Goal: Information Seeking & Learning: Learn about a topic

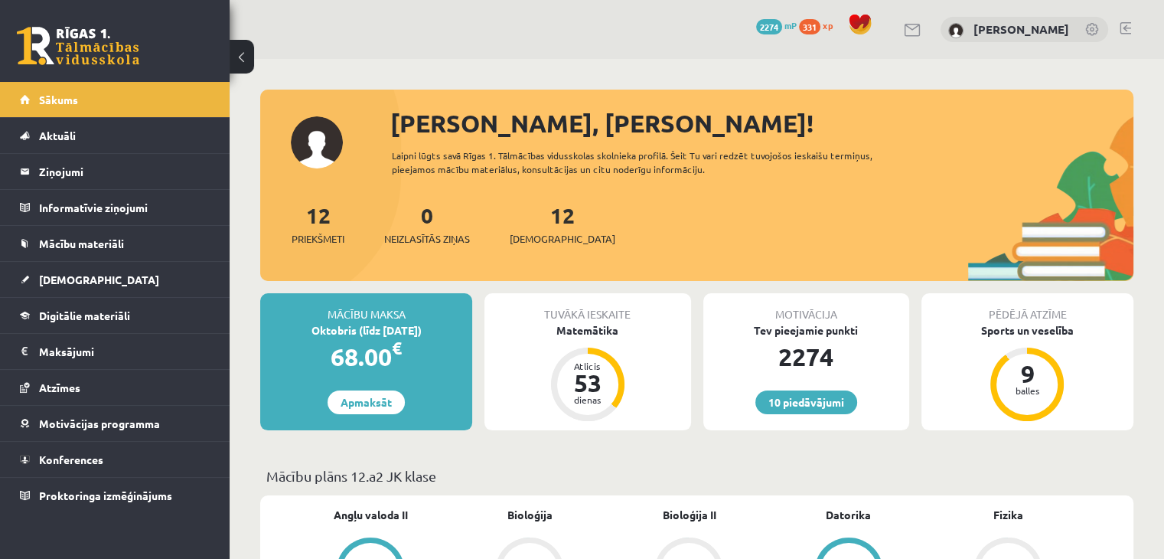
click at [619, 149] on div "Laipni lūgts savā Rīgas 1. Tālmācības vidusskolas skolnieka profilā. Šeit Tu va…" at bounding box center [654, 162] width 524 height 28
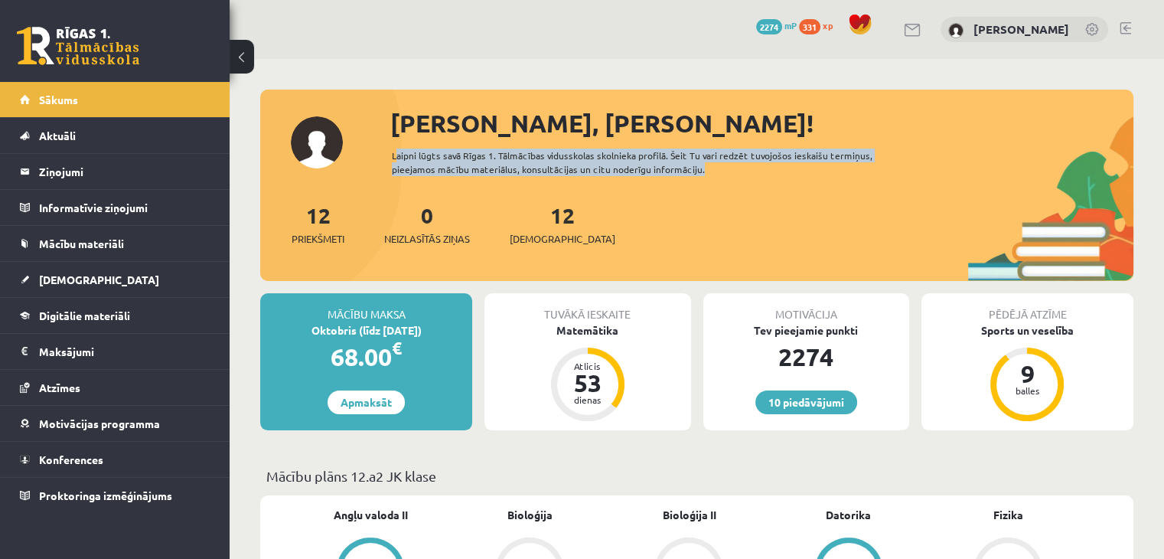
click at [619, 149] on div "Laipni lūgts savā Rīgas 1. Tālmācības vidusskolas skolnieka profilā. Šeit Tu va…" at bounding box center [654, 162] width 524 height 28
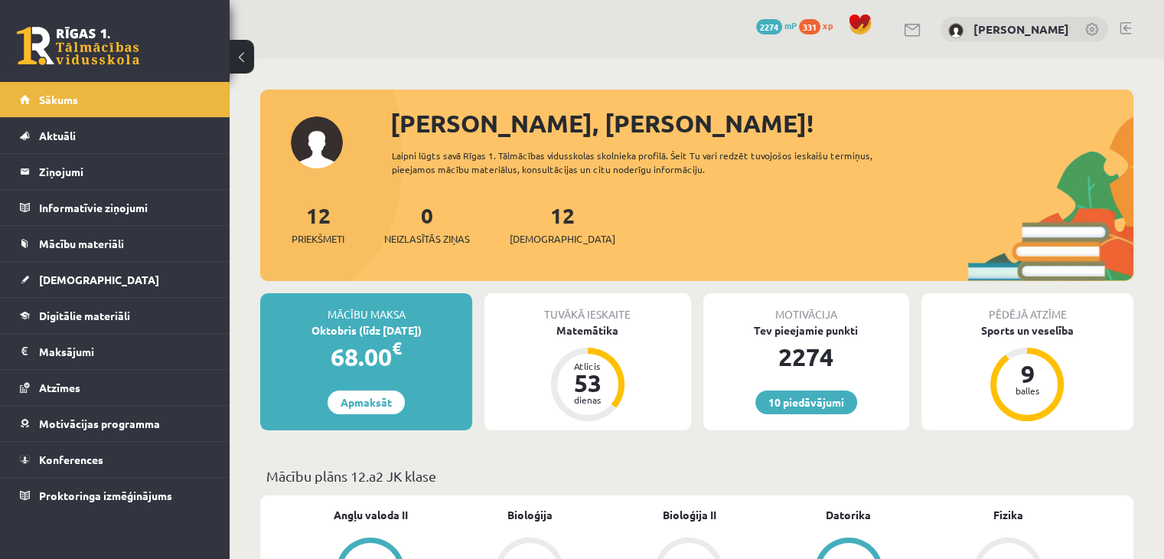
click at [649, 187] on div "Sveika, Viktorija! Laipni lūgts savā Rīgas 1. Tālmācības vidusskolas skolnieka …" at bounding box center [696, 193] width 873 height 176
click at [618, 162] on div "Laipni lūgts savā Rīgas 1. Tālmācības vidusskolas skolnieka profilā. Šeit Tu va…" at bounding box center [654, 162] width 524 height 28
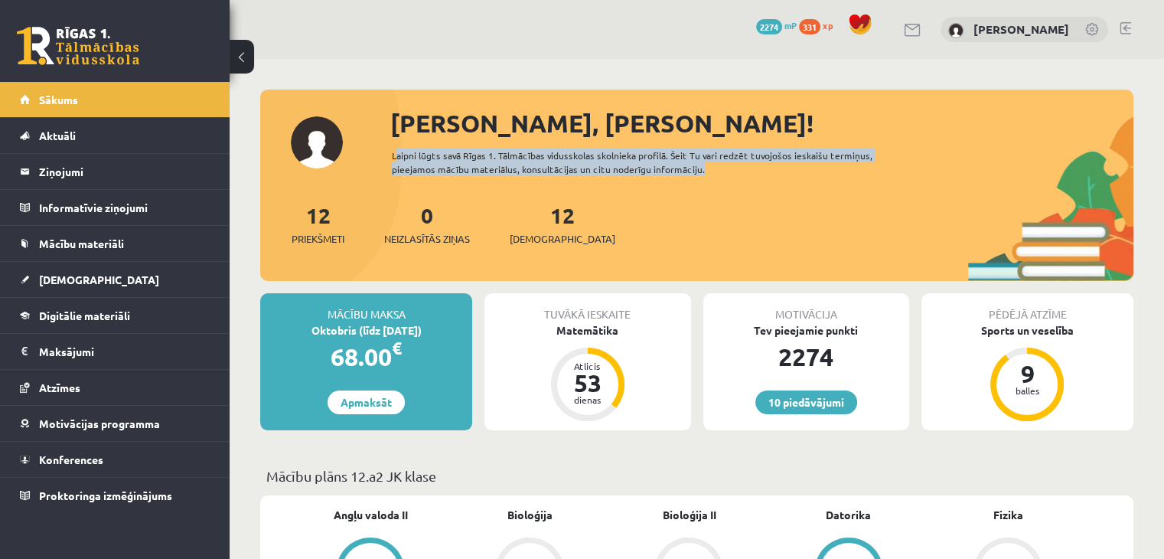
click at [618, 162] on div "Laipni lūgts savā Rīgas 1. Tālmācības vidusskolas skolnieka profilā. Šeit Tu va…" at bounding box center [654, 162] width 524 height 28
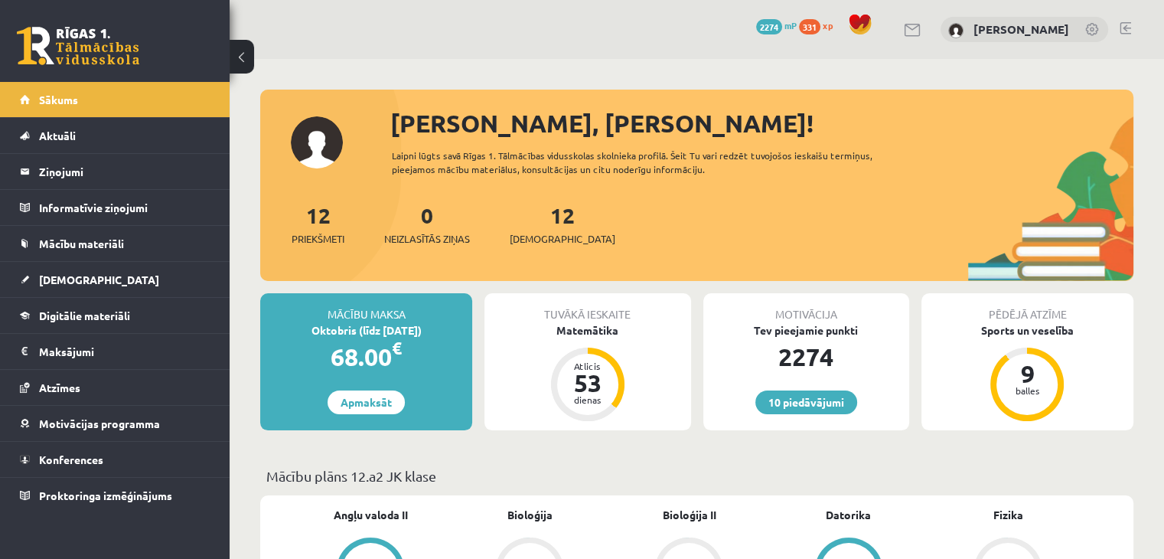
click at [622, 184] on div "Sveika, Viktorija! Laipni lūgts savā Rīgas 1. Tālmācības vidusskolas skolnieka …" at bounding box center [696, 193] width 873 height 176
click at [481, 118] on div "Sveika, Viktorija!" at bounding box center [761, 123] width 743 height 37
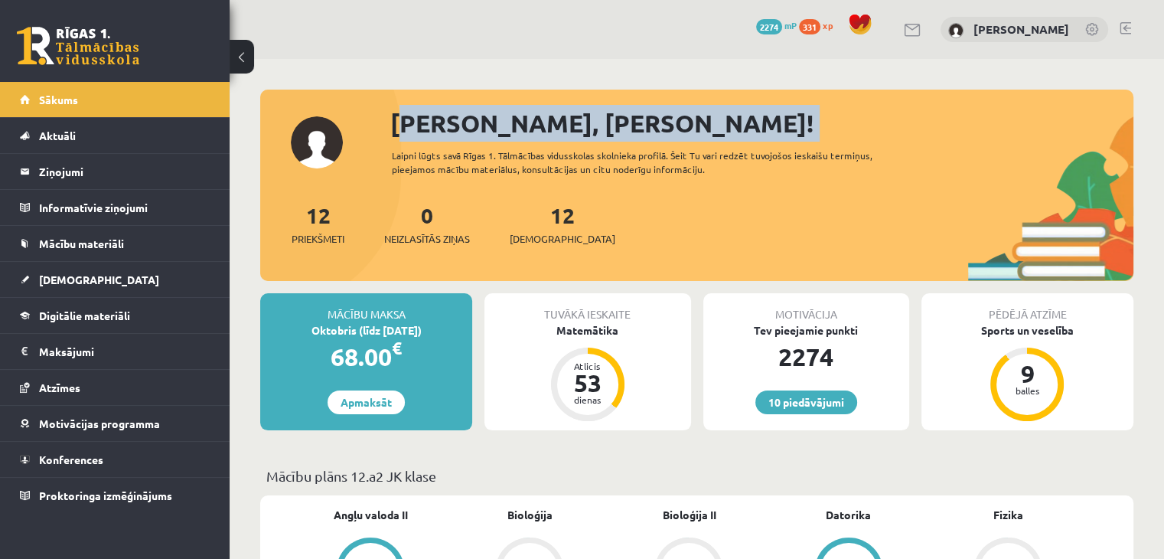
click at [481, 118] on div "Sveika, Viktorija!" at bounding box center [761, 123] width 743 height 37
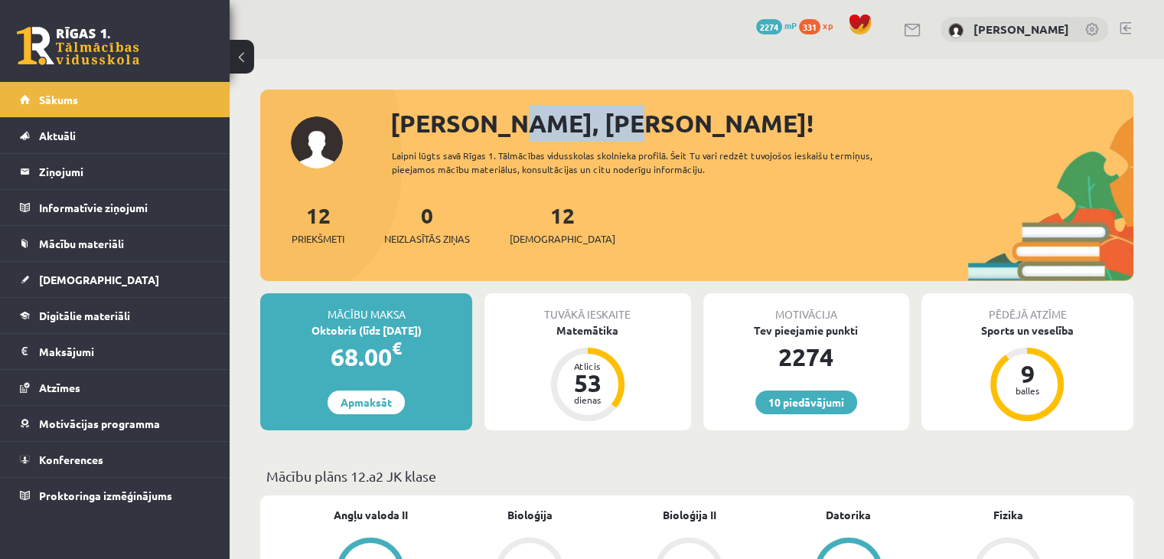
click at [481, 118] on div "Sveika, Viktorija!" at bounding box center [761, 123] width 743 height 37
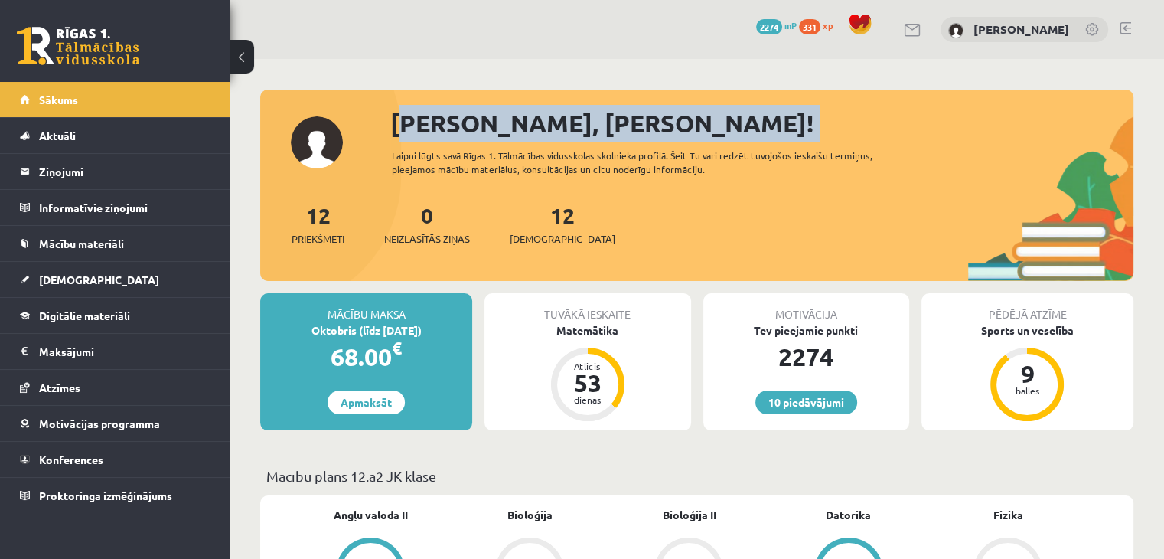
click at [481, 118] on div "Sveika, Viktorija!" at bounding box center [761, 123] width 743 height 37
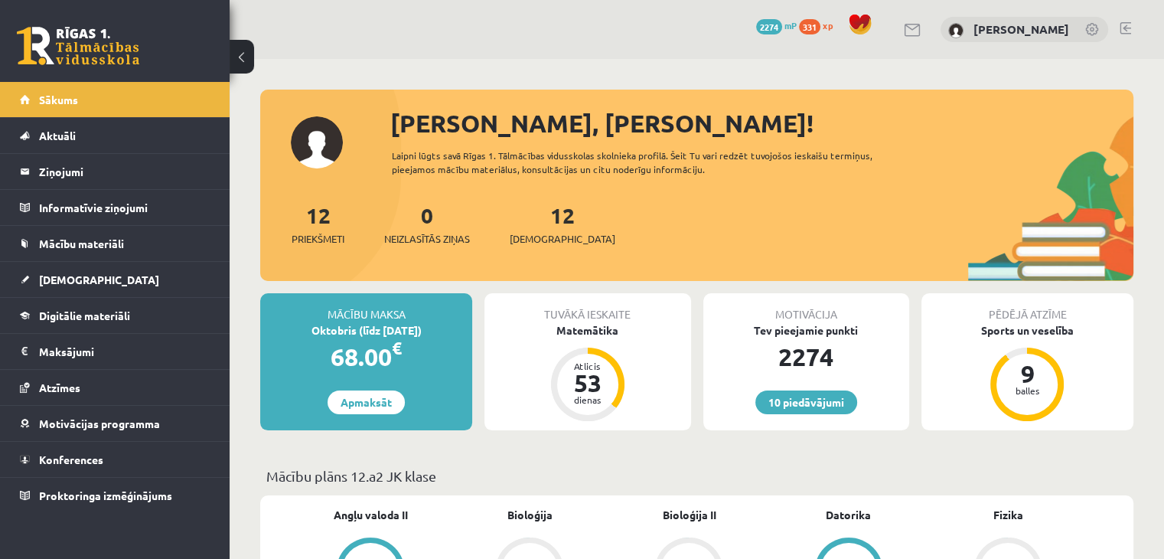
click at [500, 148] on div "Sveika, Viktorija! Laipni lūgts savā Rīgas 1. Tālmācības vidusskolas skolnieka …" at bounding box center [696, 193] width 873 height 176
click at [148, 289] on link "[DEMOGRAPHIC_DATA]" at bounding box center [115, 279] width 191 height 35
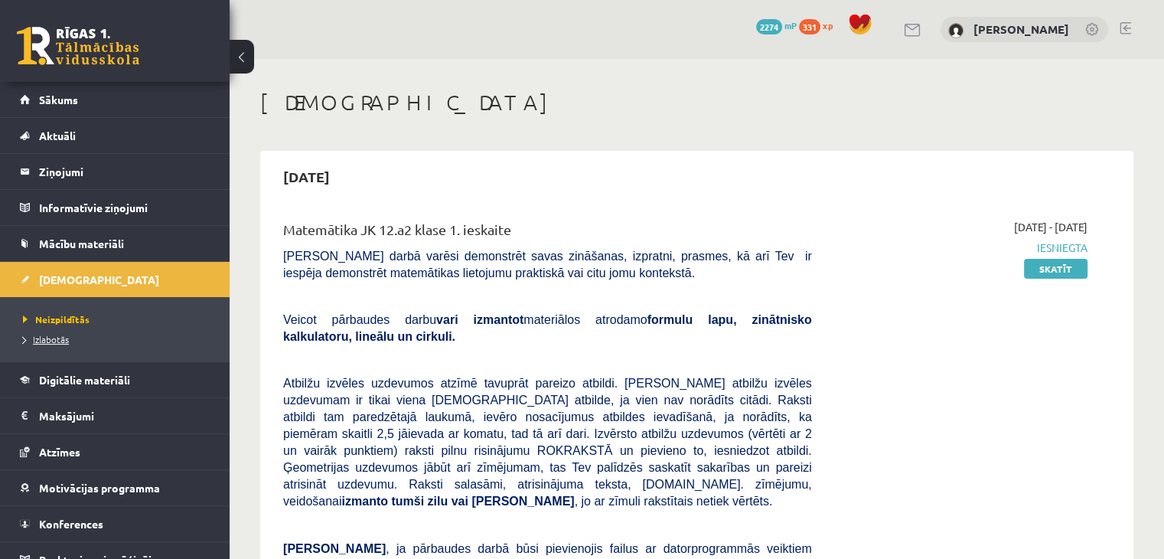
click at [52, 339] on span "Izlabotās" at bounding box center [46, 339] width 46 height 12
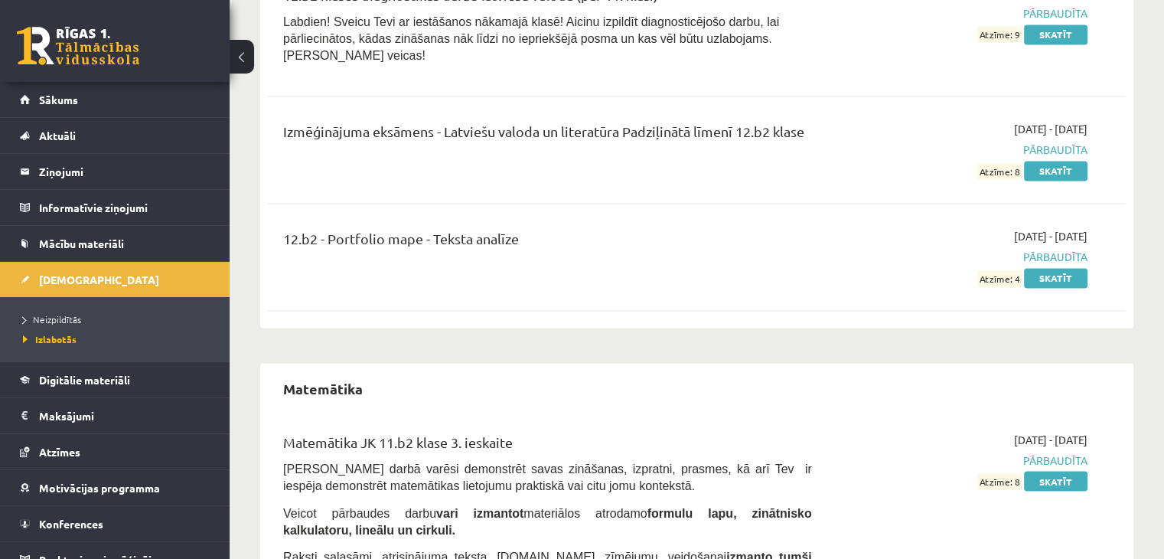
scroll to position [2513, 0]
drag, startPoint x: 583, startPoint y: 328, endPoint x: 494, endPoint y: 314, distance: 89.9
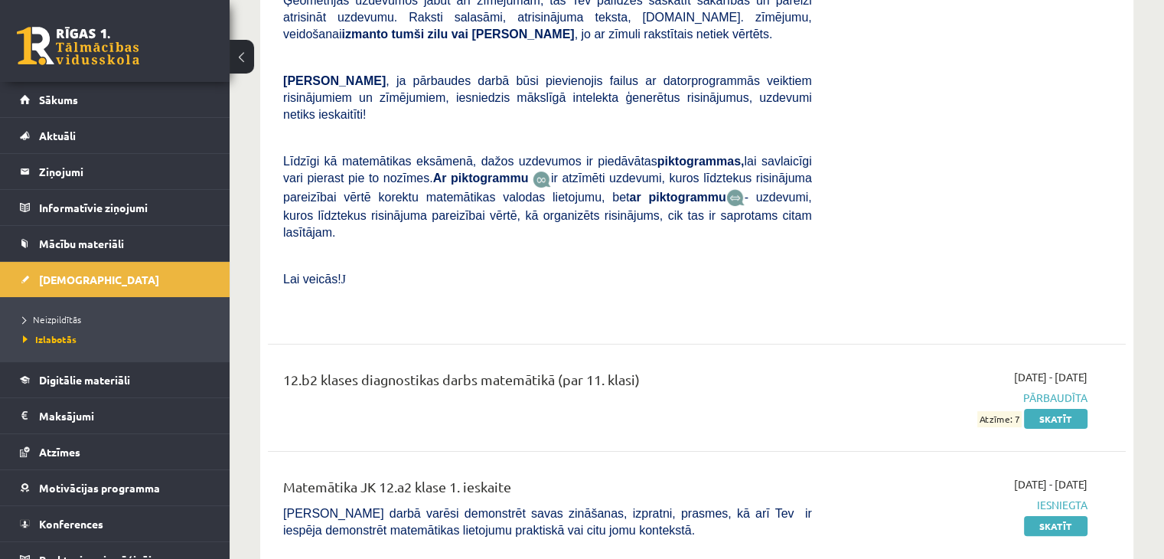
scroll to position [6022, 0]
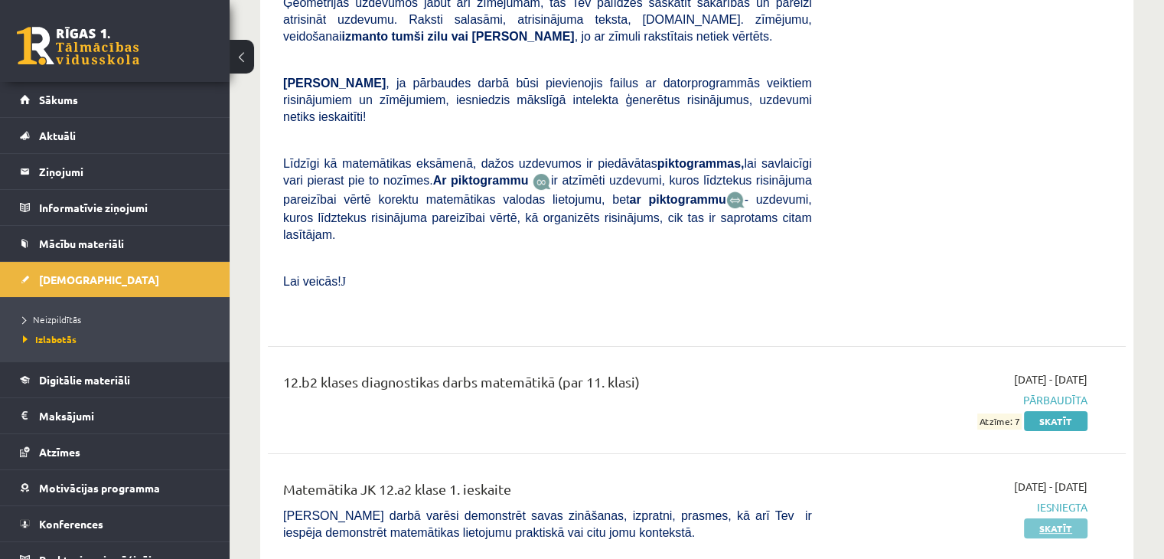
click at [1056, 518] on link "Skatīt" at bounding box center [1056, 528] width 64 height 20
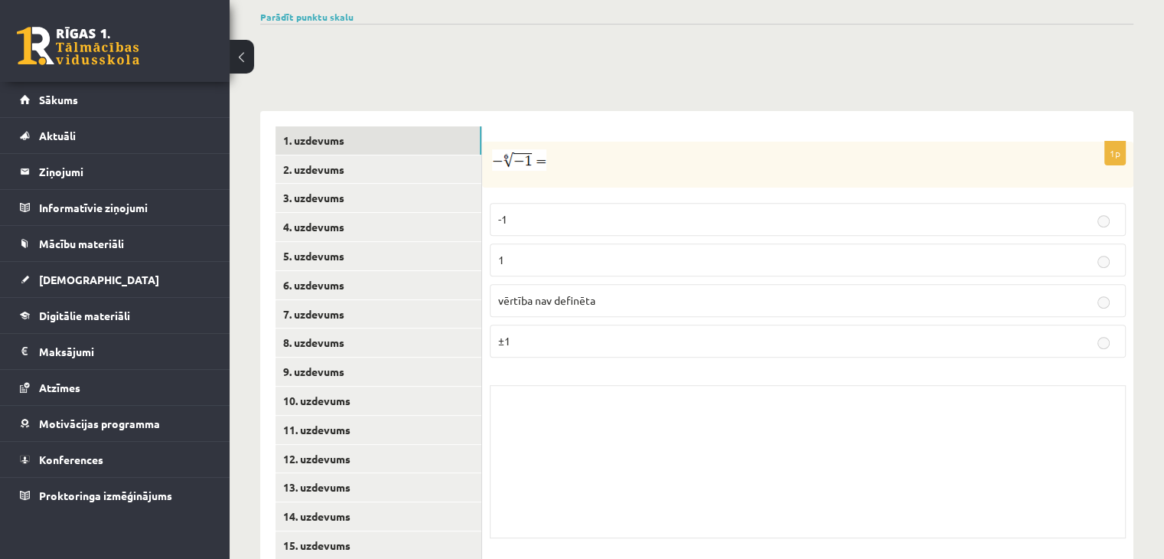
scroll to position [536, 0]
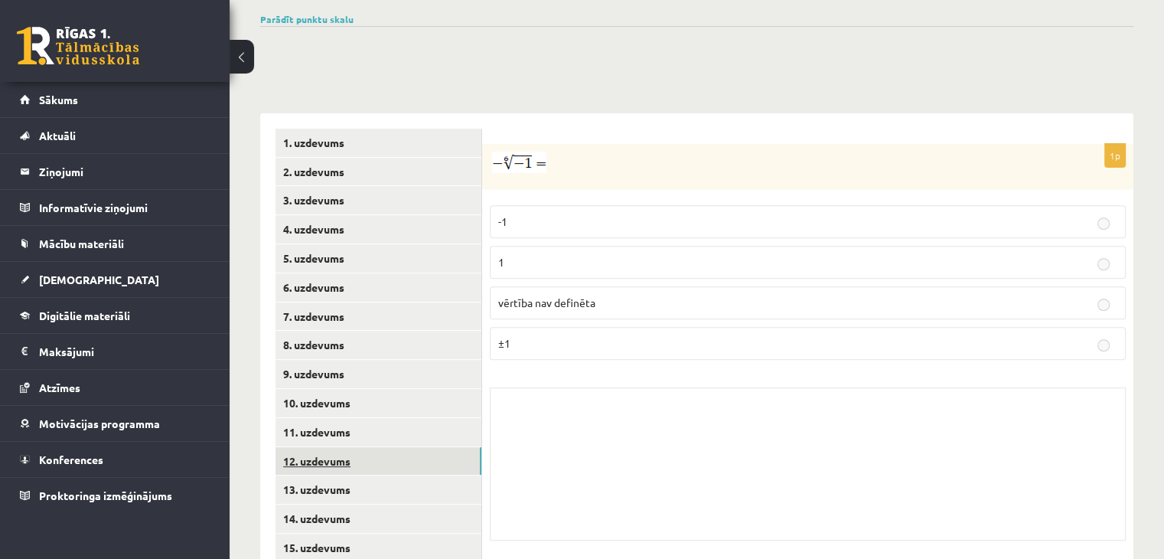
click at [395, 447] on link "12. uzdevums" at bounding box center [379, 461] width 206 height 28
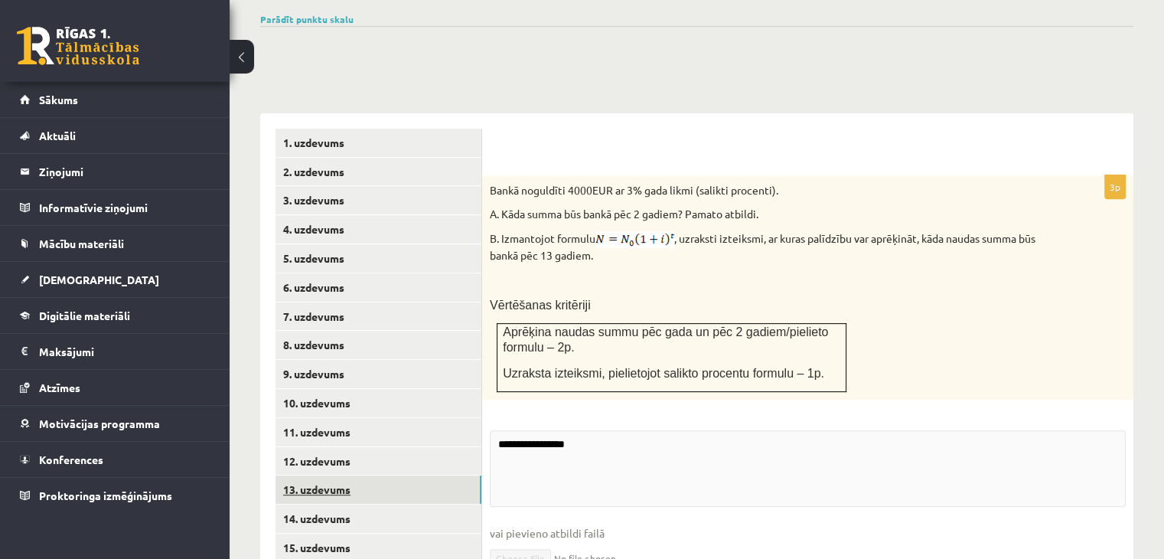
click at [391, 475] on link "13. uzdevums" at bounding box center [379, 489] width 206 height 28
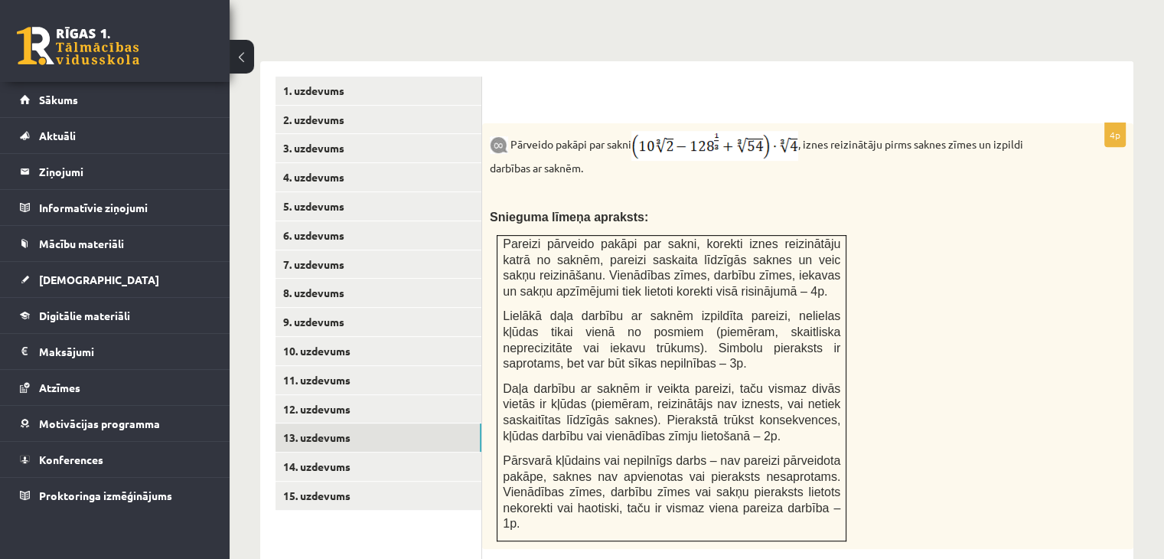
scroll to position [563, 0]
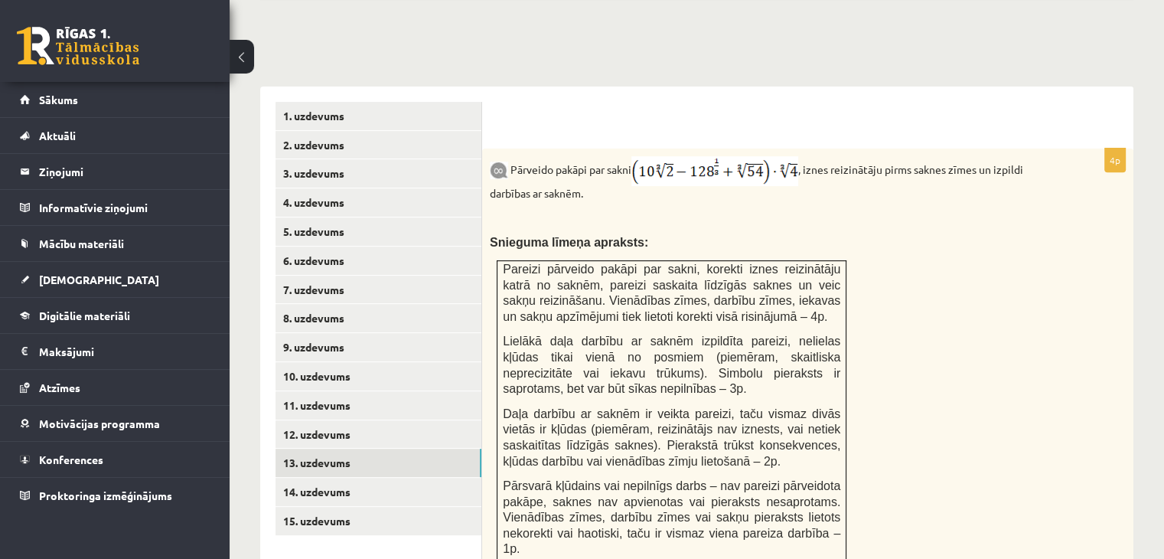
click at [276, 449] on link "13. uzdevums" at bounding box center [379, 463] width 206 height 28
click at [154, 105] on link "Sākums" at bounding box center [115, 99] width 191 height 35
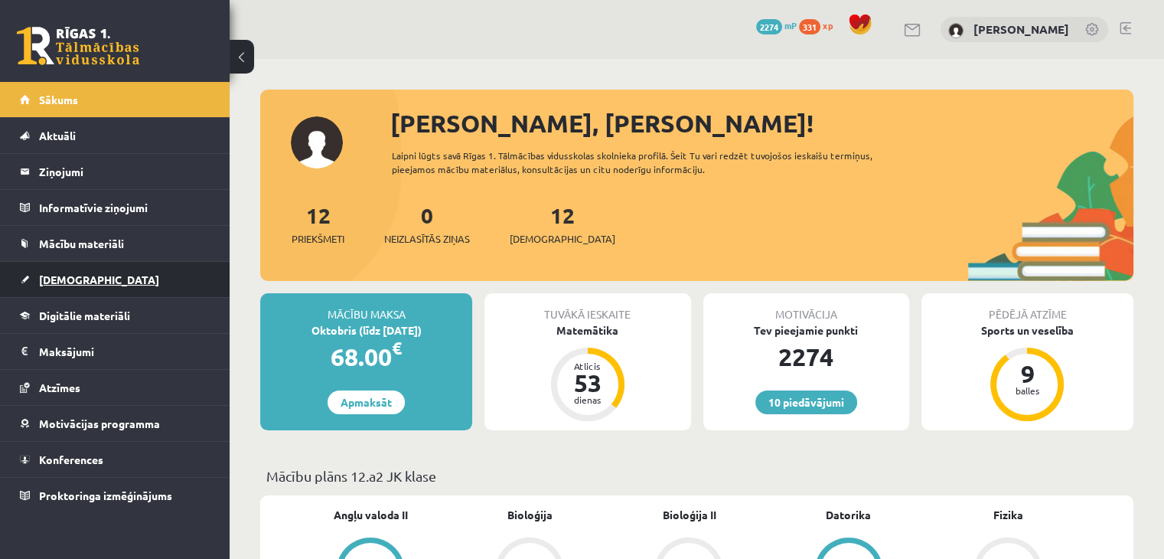
click at [187, 292] on link "[DEMOGRAPHIC_DATA]" at bounding box center [115, 279] width 191 height 35
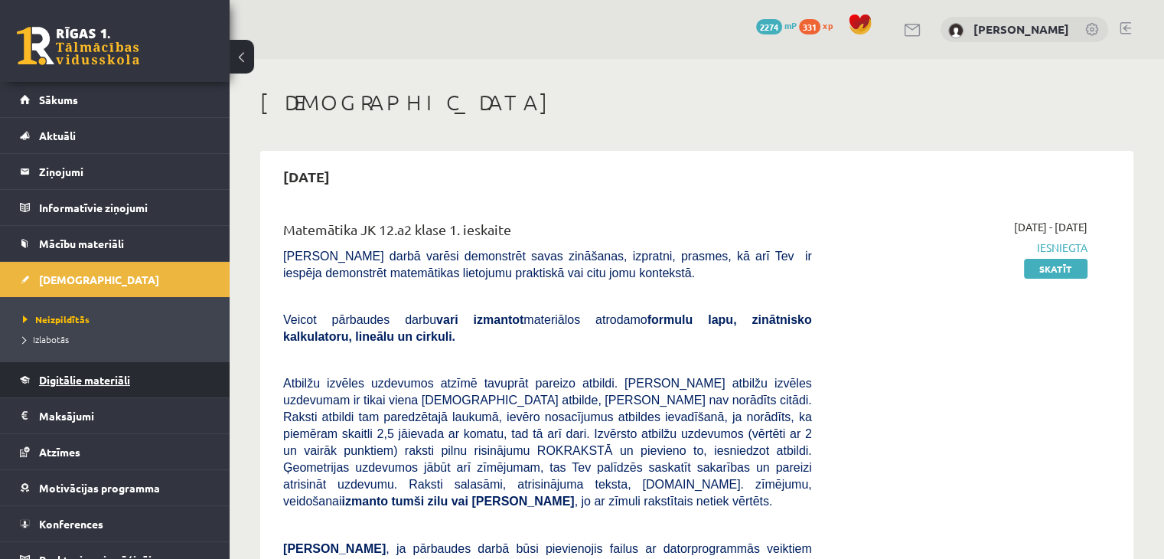
click at [104, 380] on span "Digitālie materiāli" at bounding box center [84, 380] width 91 height 14
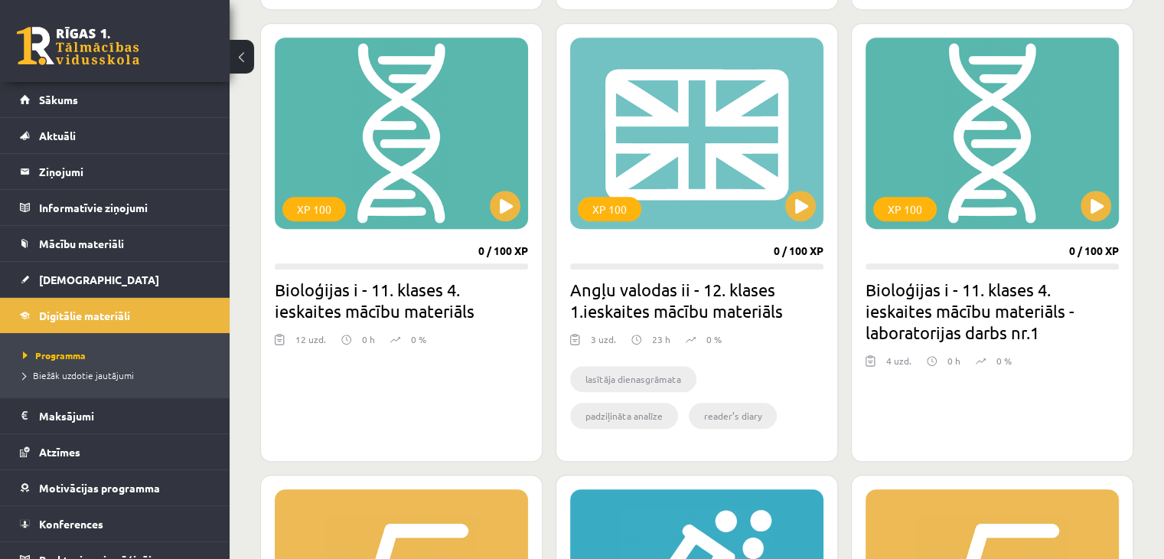
scroll to position [1266, 0]
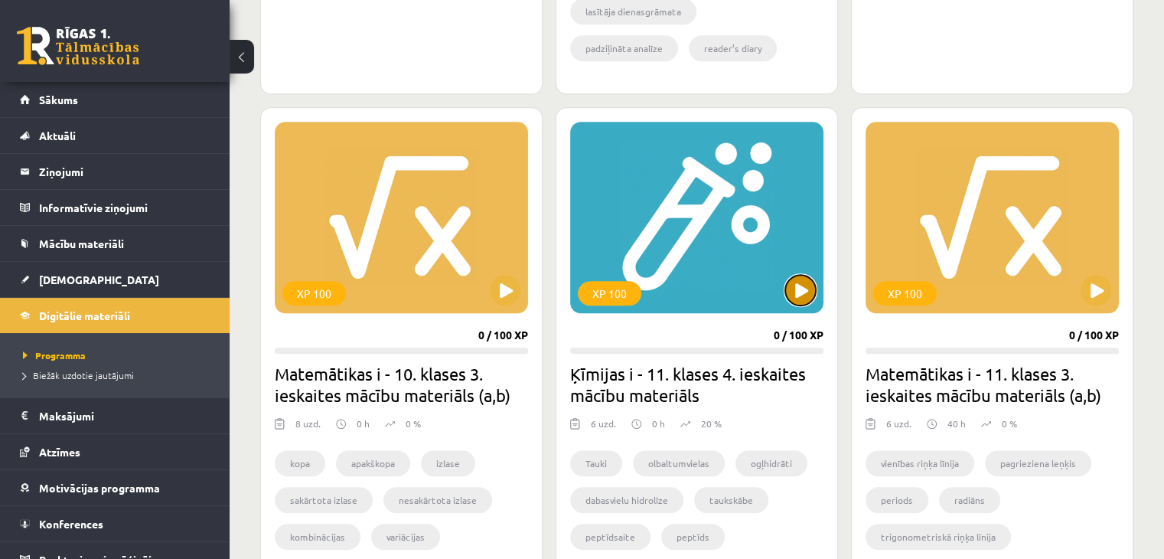
click at [801, 296] on button at bounding box center [800, 290] width 31 height 31
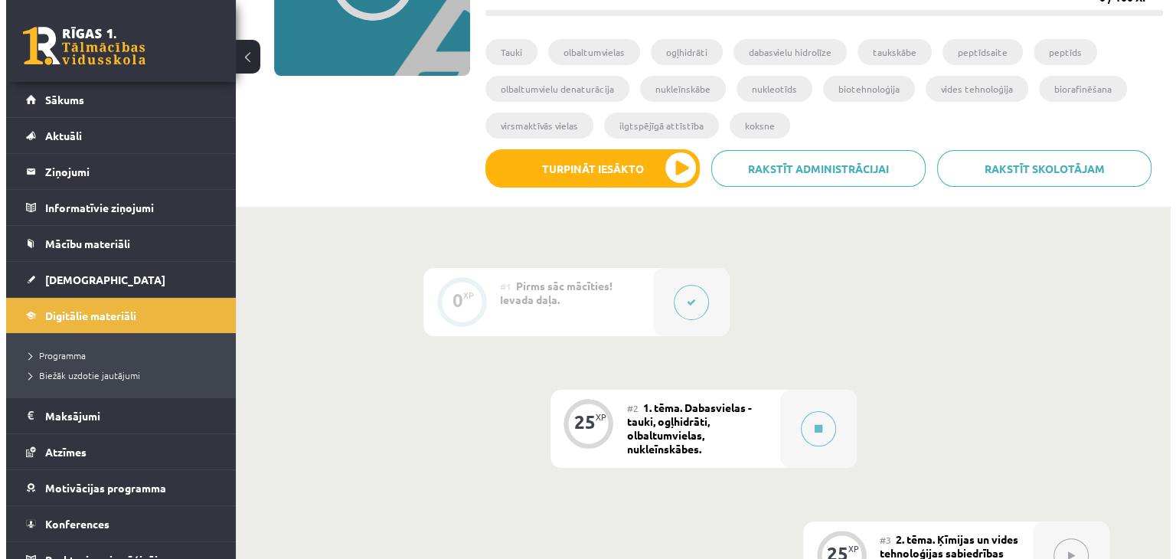
scroll to position [237, 0]
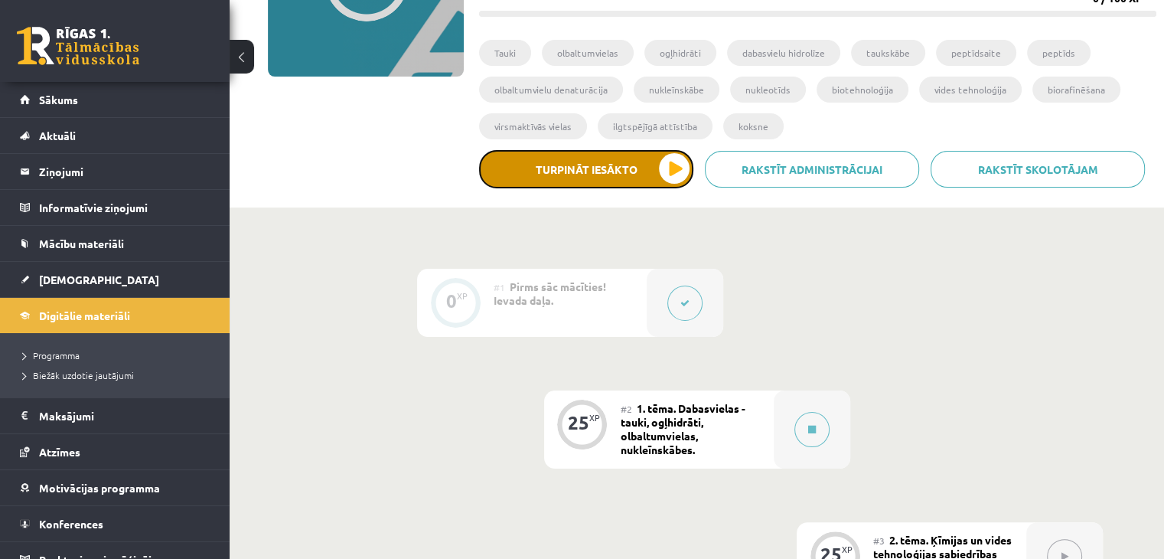
click at [677, 158] on button "Turpināt iesākto" at bounding box center [586, 169] width 214 height 38
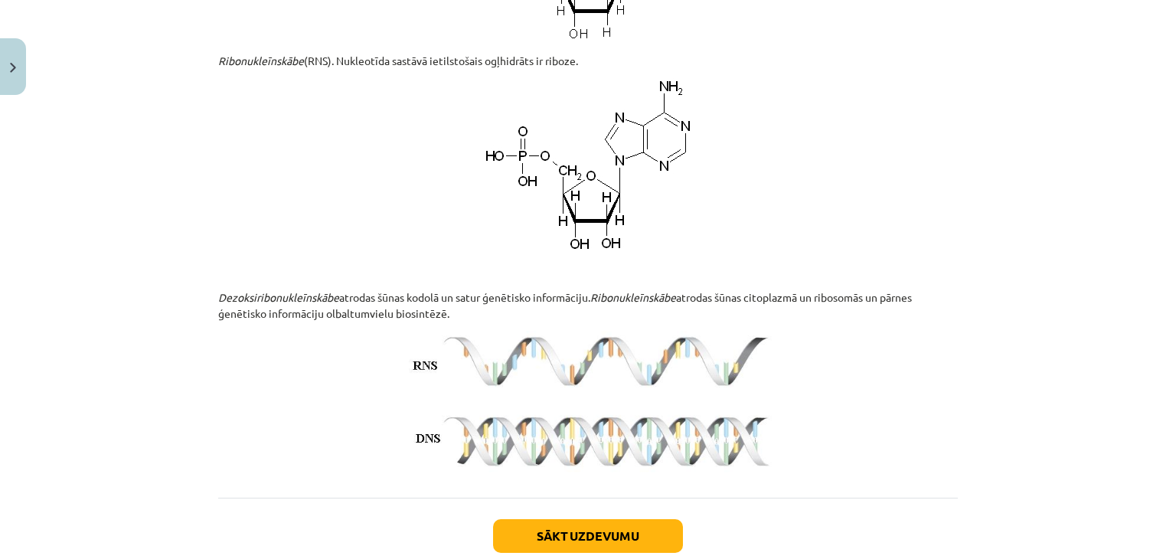
scroll to position [4747, 0]
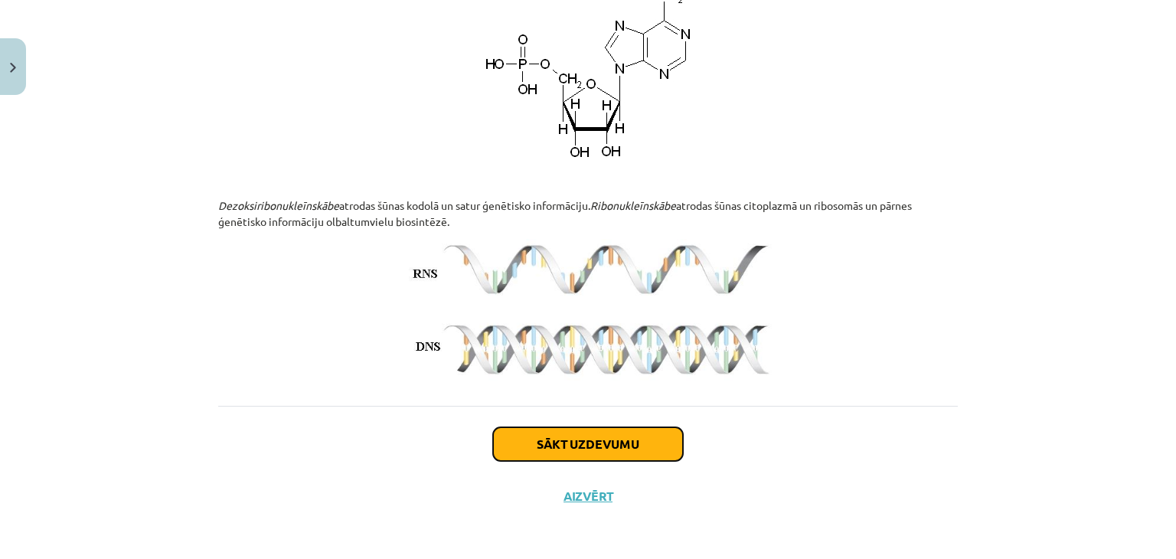
click at [624, 439] on button "Sākt uzdevumu" at bounding box center [588, 444] width 190 height 34
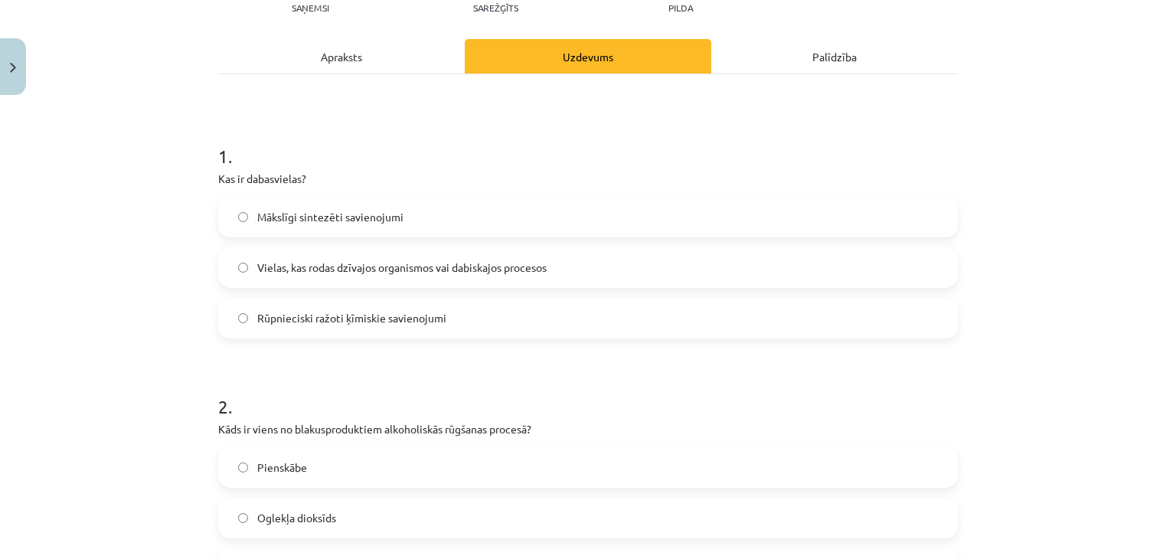
scroll to position [182, 0]
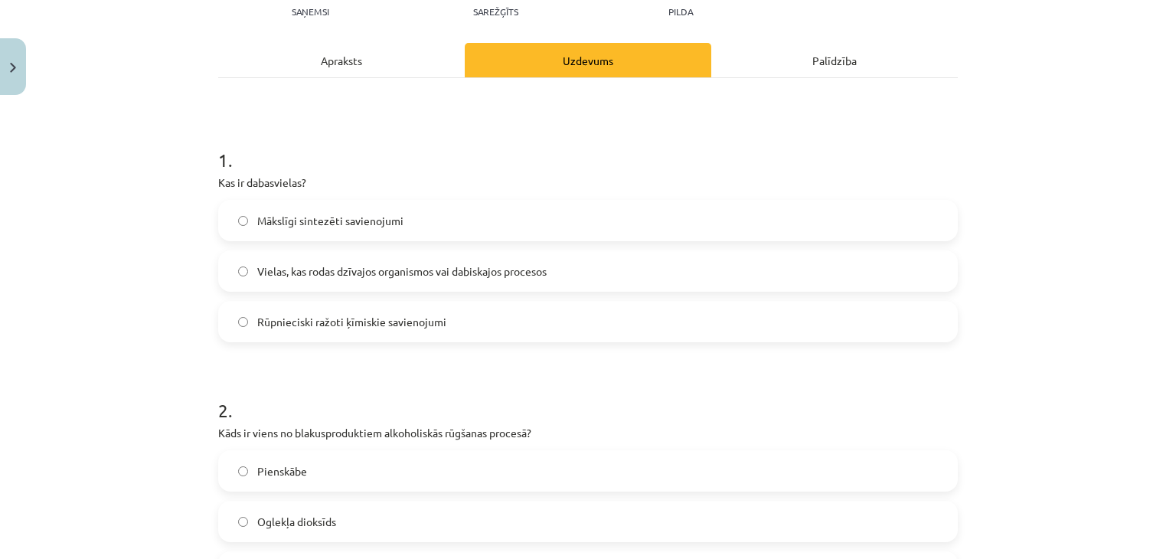
click at [501, 271] on span "Vielas, kas rodas dzīvajos organismos vai dabiskajos procesos" at bounding box center [401, 271] width 289 height 16
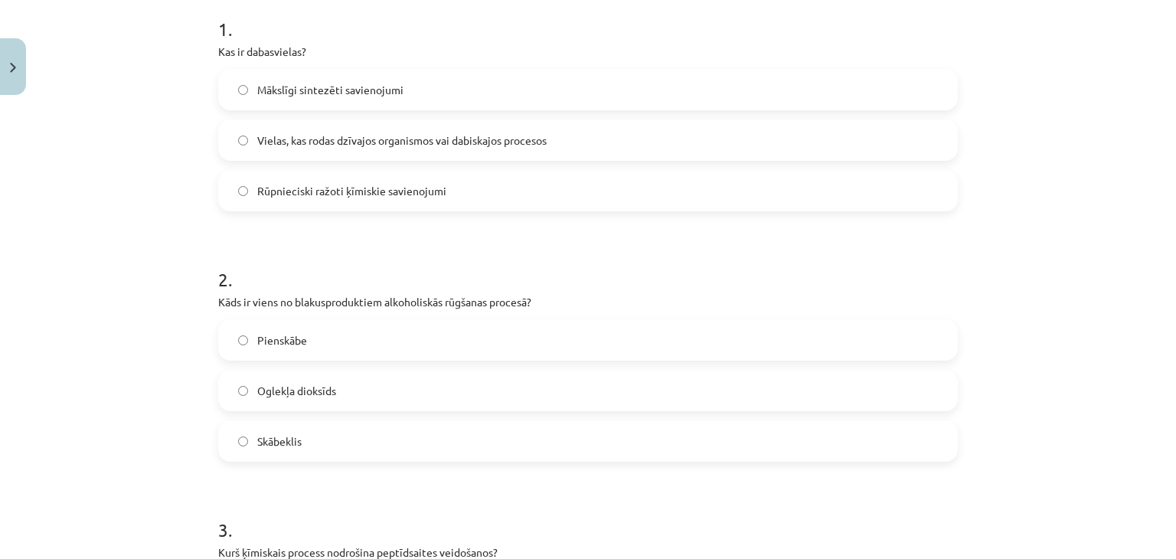
scroll to position [386, 0]
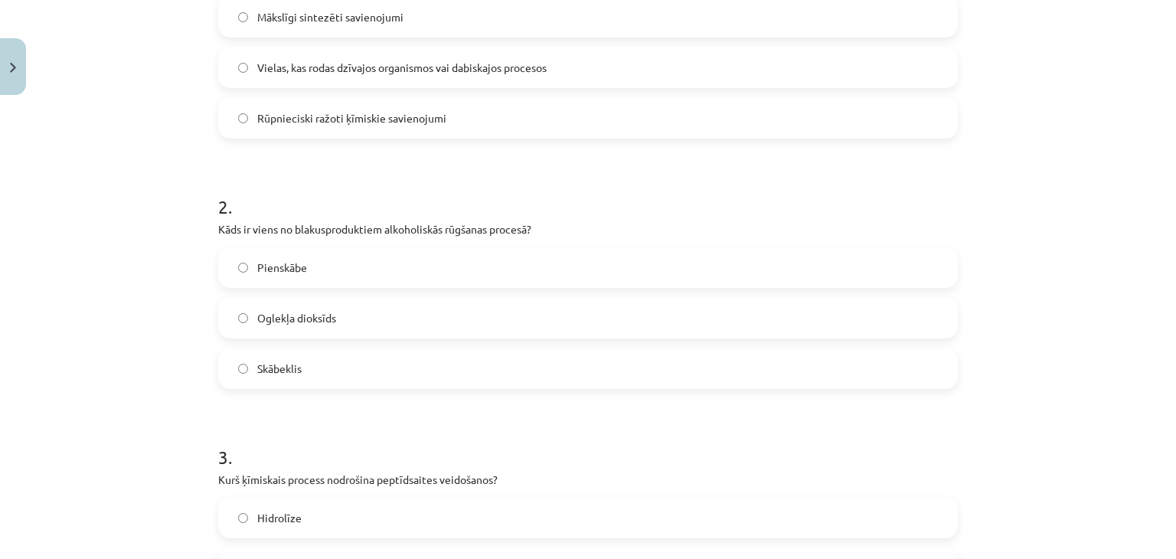
click at [423, 266] on label "Pienskābe" at bounding box center [588, 267] width 736 height 38
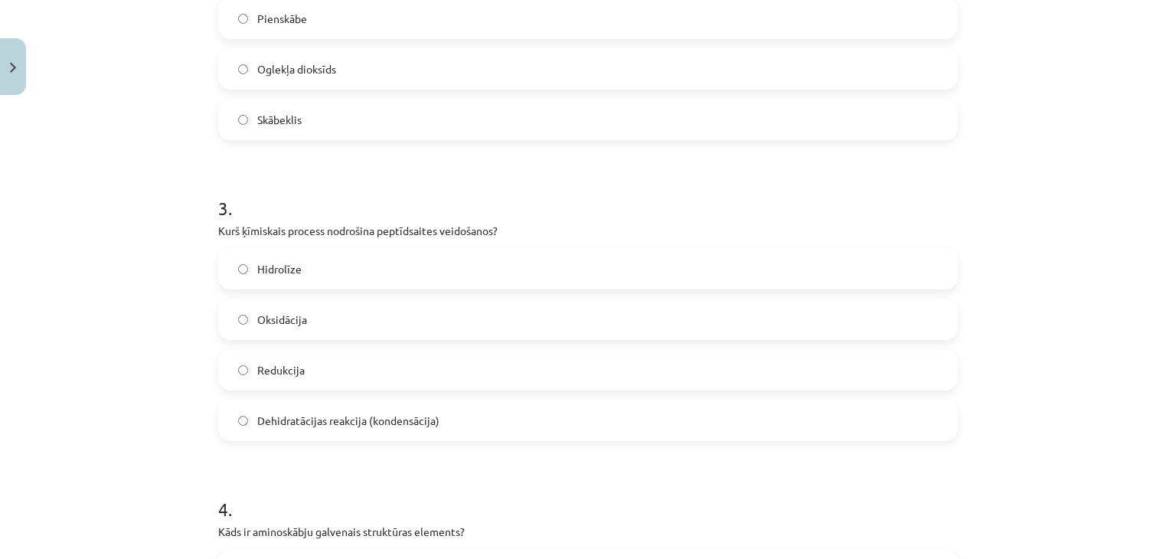
scroll to position [634, 0]
click at [367, 324] on label "Oksidācija" at bounding box center [588, 320] width 736 height 38
click at [357, 359] on label "Redukcija" at bounding box center [588, 370] width 736 height 38
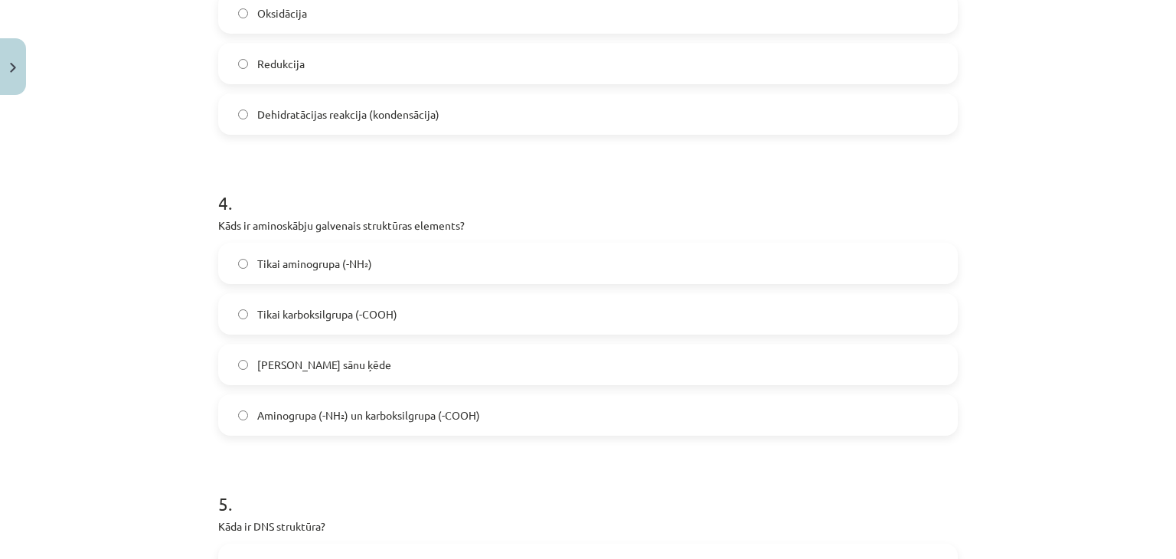
scroll to position [941, 0]
click at [341, 310] on span "Tikai karboksilgrupa (-COOH)" at bounding box center [327, 313] width 140 height 16
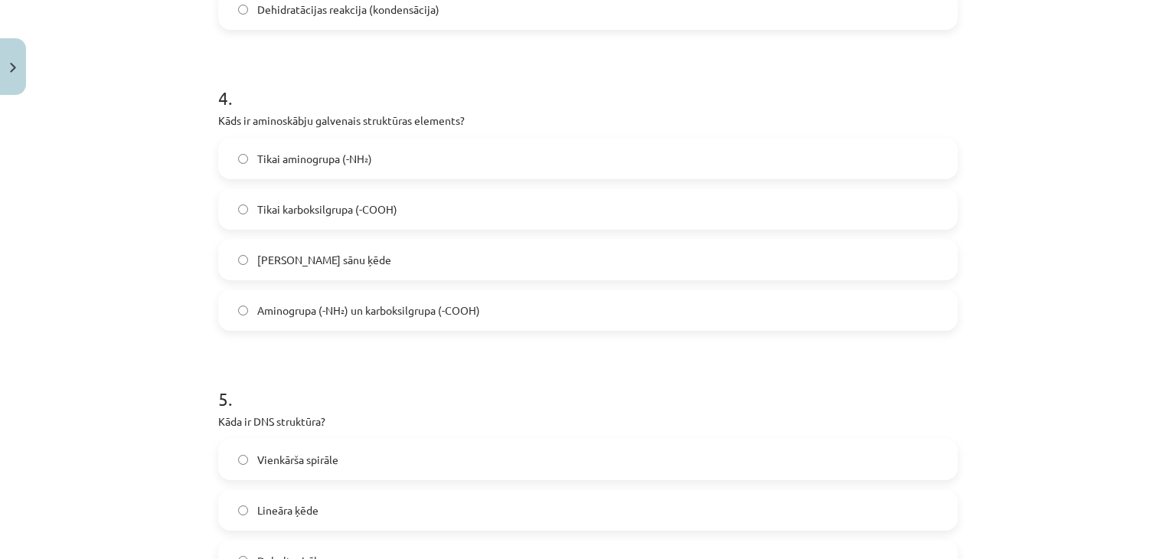
scroll to position [911, 0]
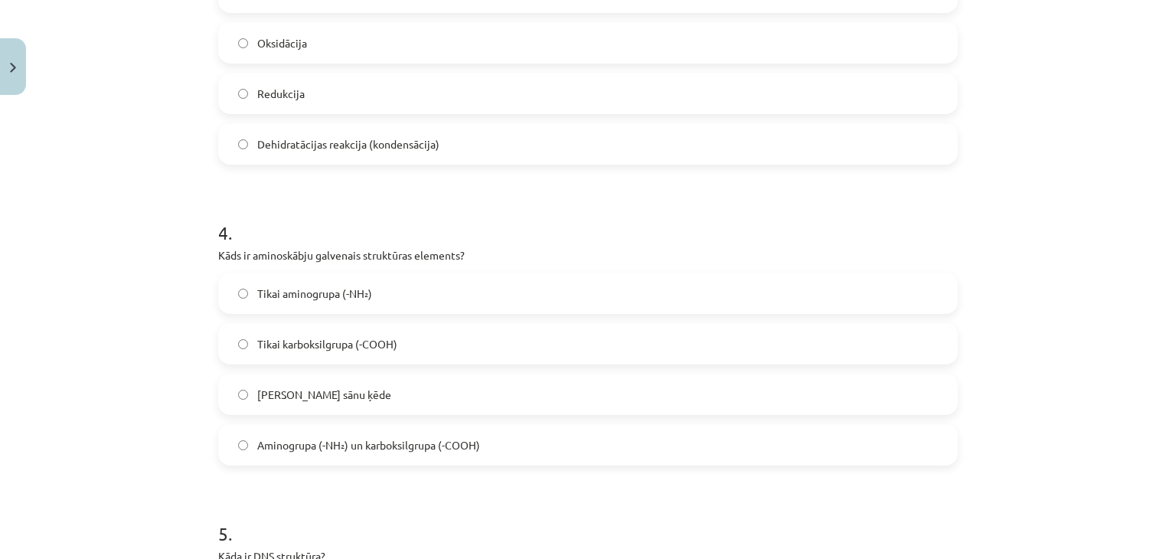
click at [460, 439] on span "Aminogrupa (-NH₂) un karboksilgrupa (-COOH)" at bounding box center [368, 445] width 223 height 16
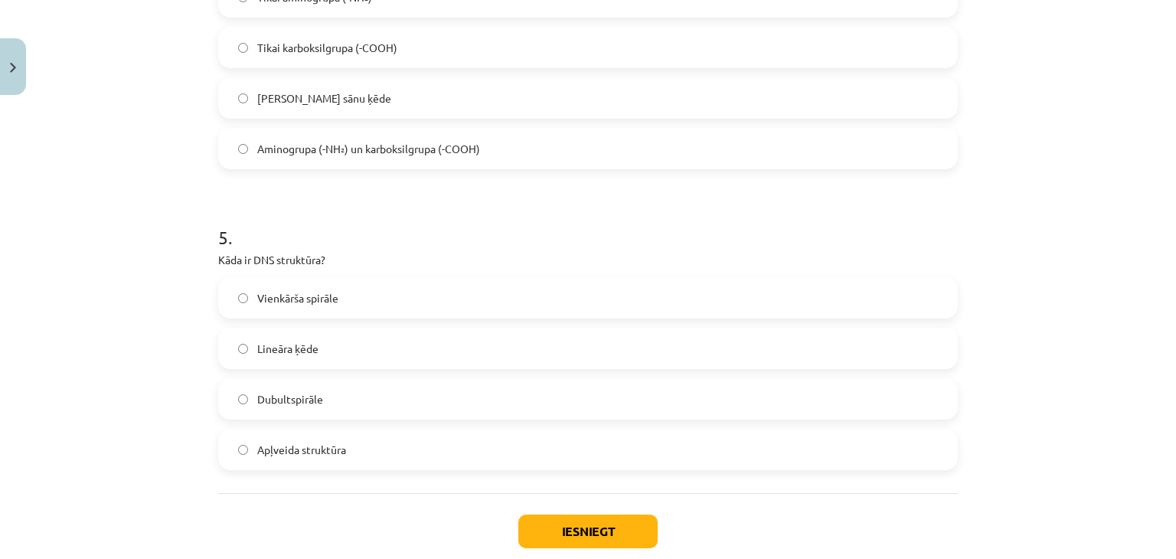
scroll to position [1206, 0]
click at [374, 298] on label "Vienkārša spirāle" at bounding box center [588, 298] width 736 height 38
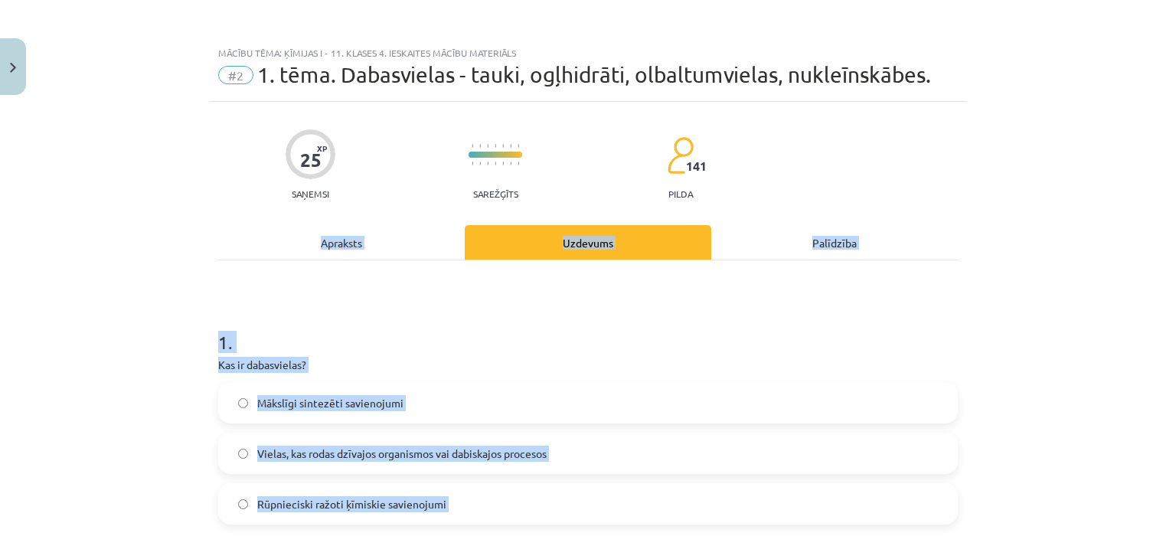
scroll to position [0, 0]
drag, startPoint x: 393, startPoint y: 485, endPoint x: 197, endPoint y: 307, distance: 265.5
click at [197, 307] on div "Mācību tēma: Ķīmijas i - 11. klases 4. ieskaites mācību materiāls #2 1. tēma. D…" at bounding box center [588, 279] width 1176 height 559
copy form "1 . Kas ir dabasvielas? Mākslīgi sintezēti savienojumi Vielas, kas rodas dzīvaj…"
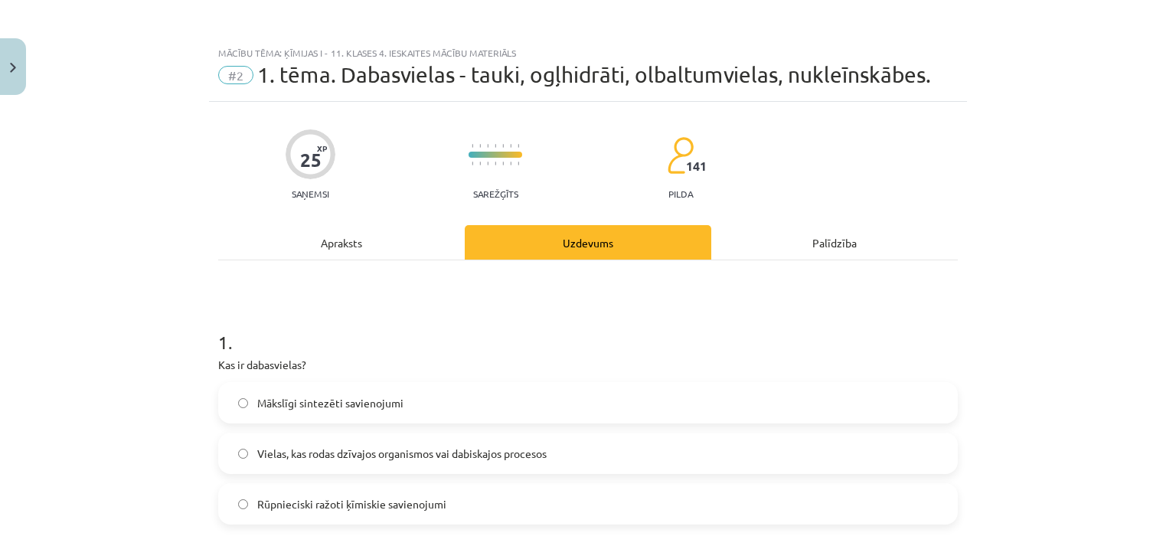
click at [225, 175] on div "25 XP Saņemsi Sarežģīts 141 pilda" at bounding box center [587, 159] width 739 height 79
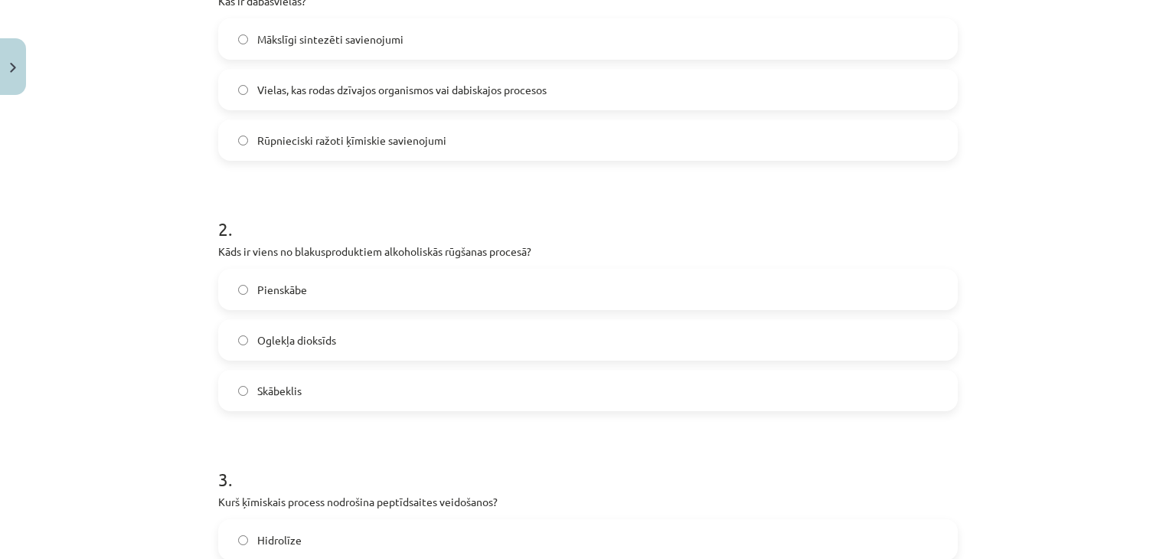
scroll to position [368, 0]
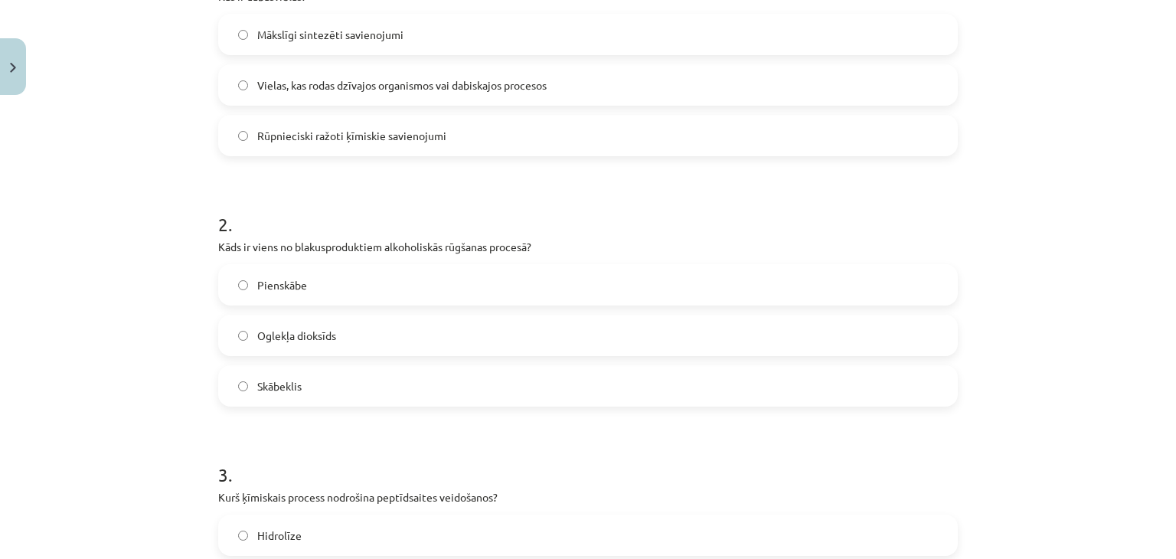
click at [300, 334] on span "Oglekļa dioksīds" at bounding box center [296, 336] width 79 height 16
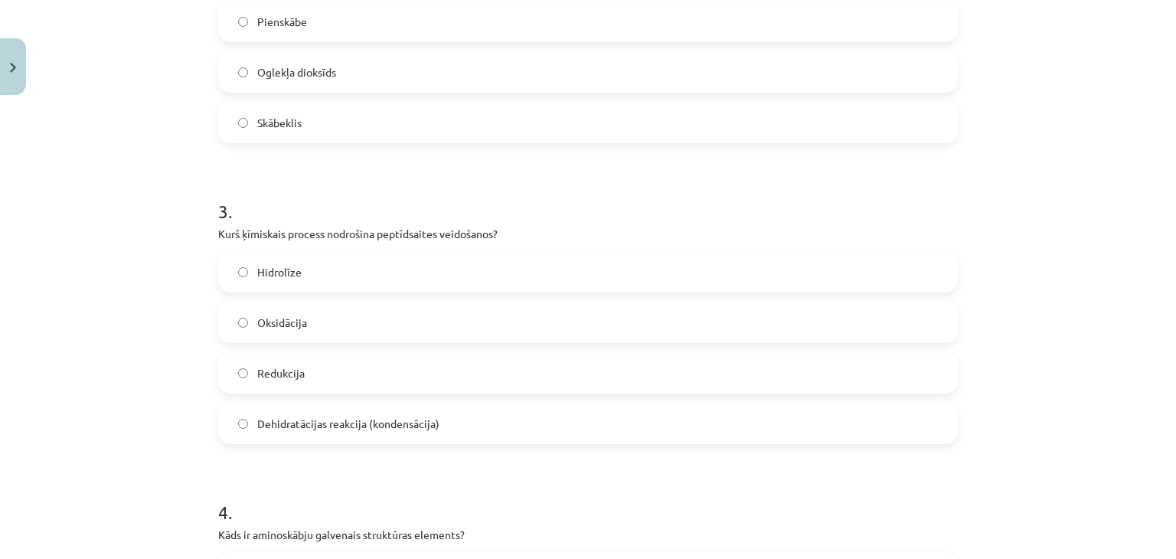
scroll to position [636, 0]
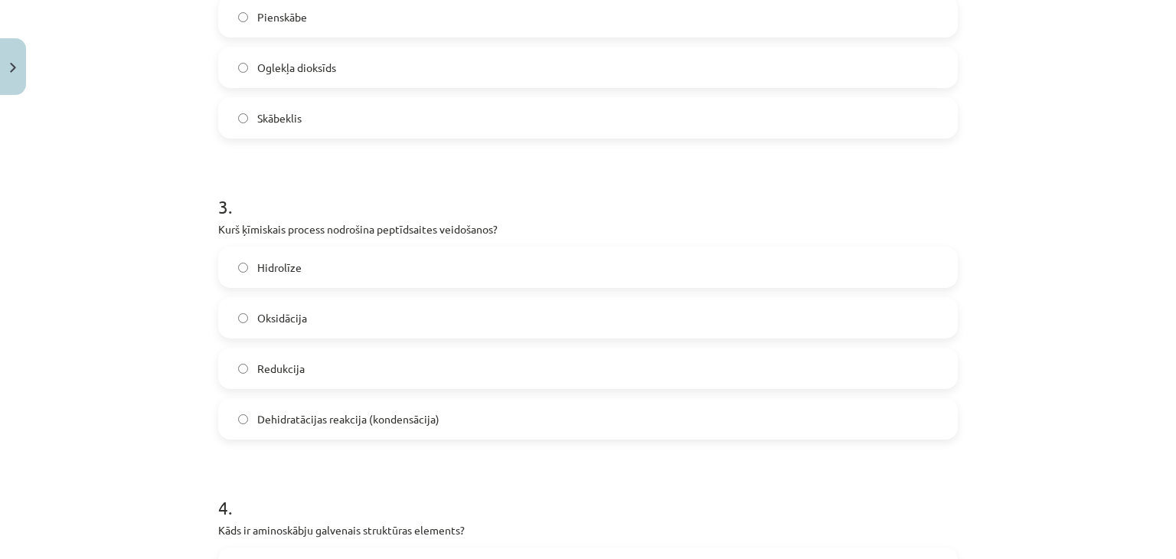
click at [402, 403] on label "Dehidratācijas reakcija (kondensācija)" at bounding box center [588, 419] width 736 height 38
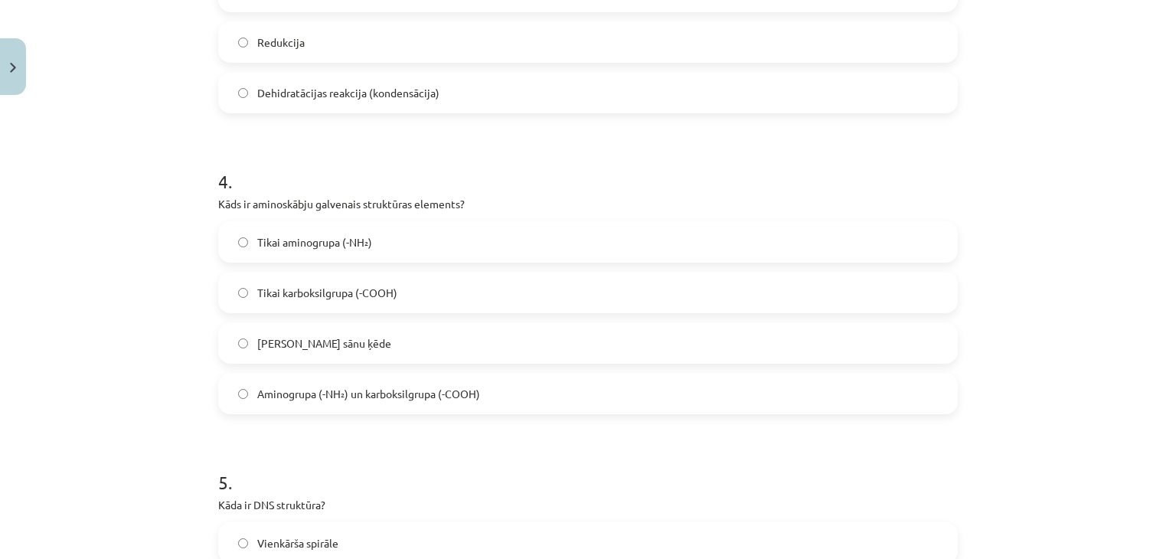
scroll to position [1295, 0]
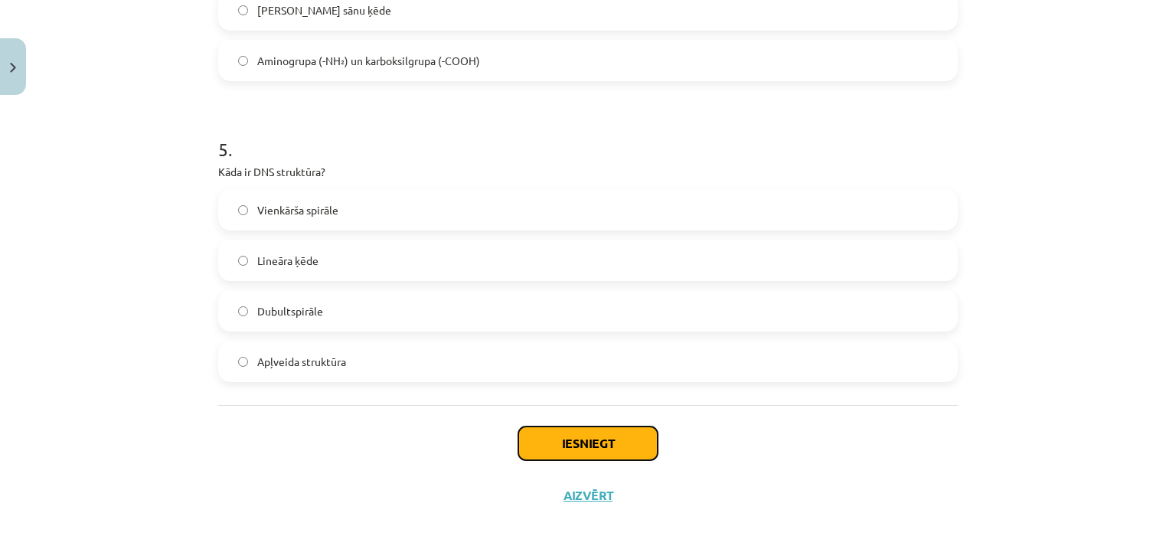
click at [573, 447] on button "Iesniegt" at bounding box center [587, 443] width 139 height 34
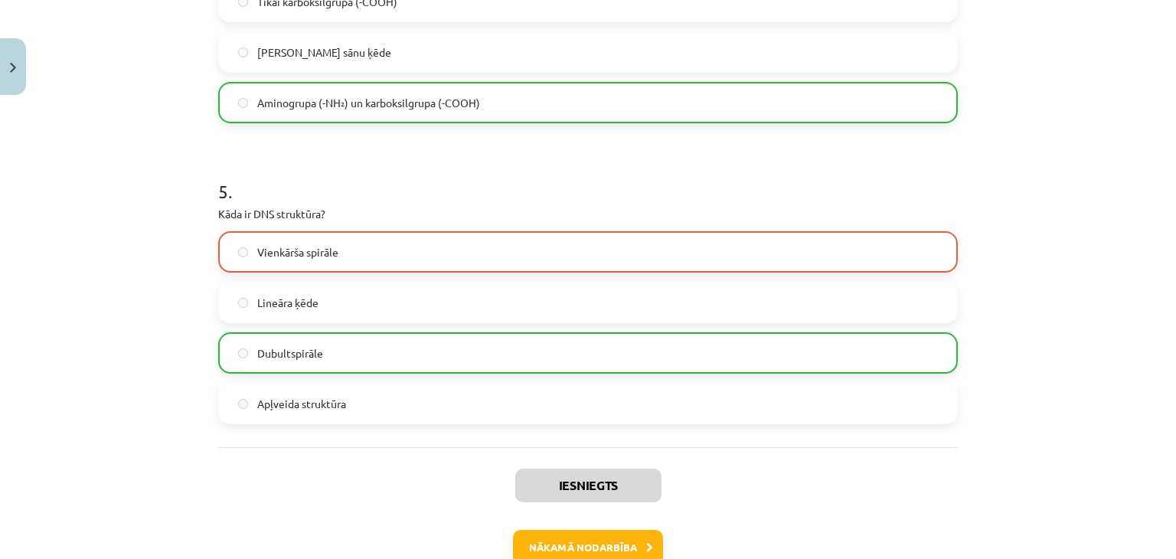
scroll to position [1344, 0]
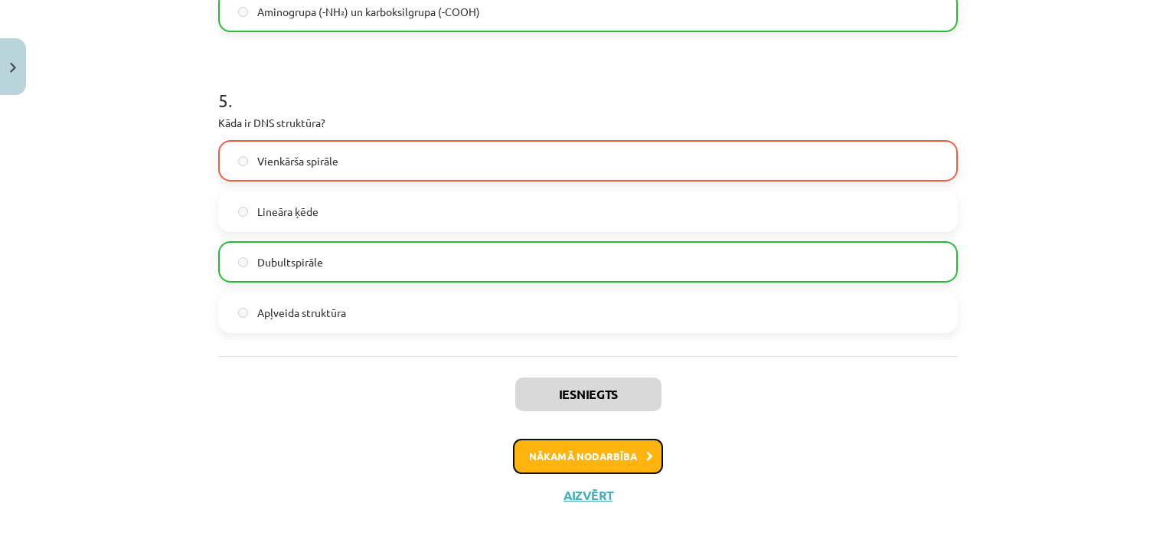
click at [576, 453] on button "Nākamā nodarbība" at bounding box center [588, 456] width 150 height 35
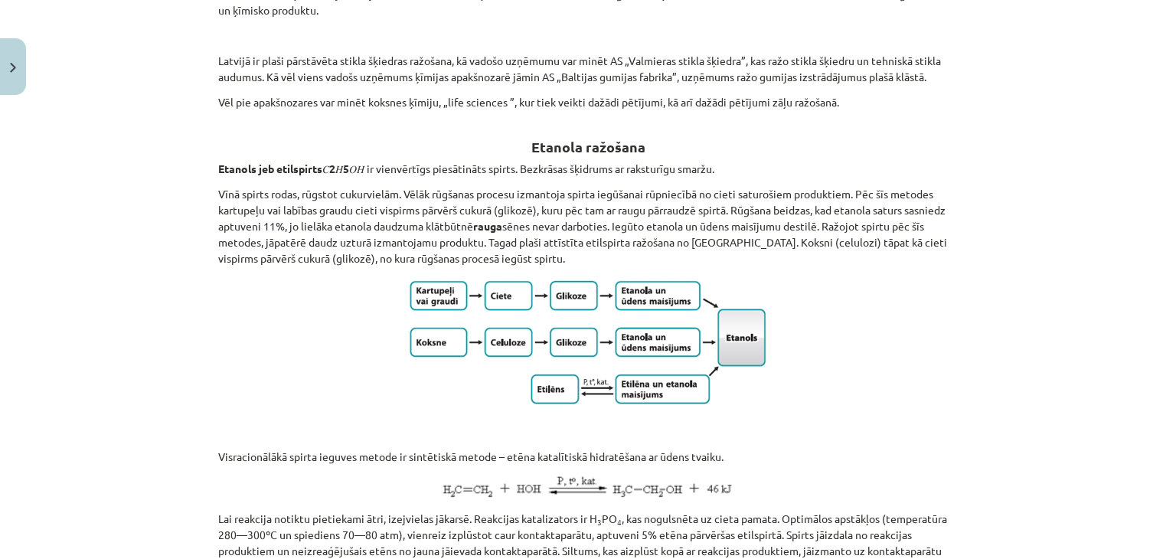
scroll to position [1028, 0]
